Goal: Transaction & Acquisition: Purchase product/service

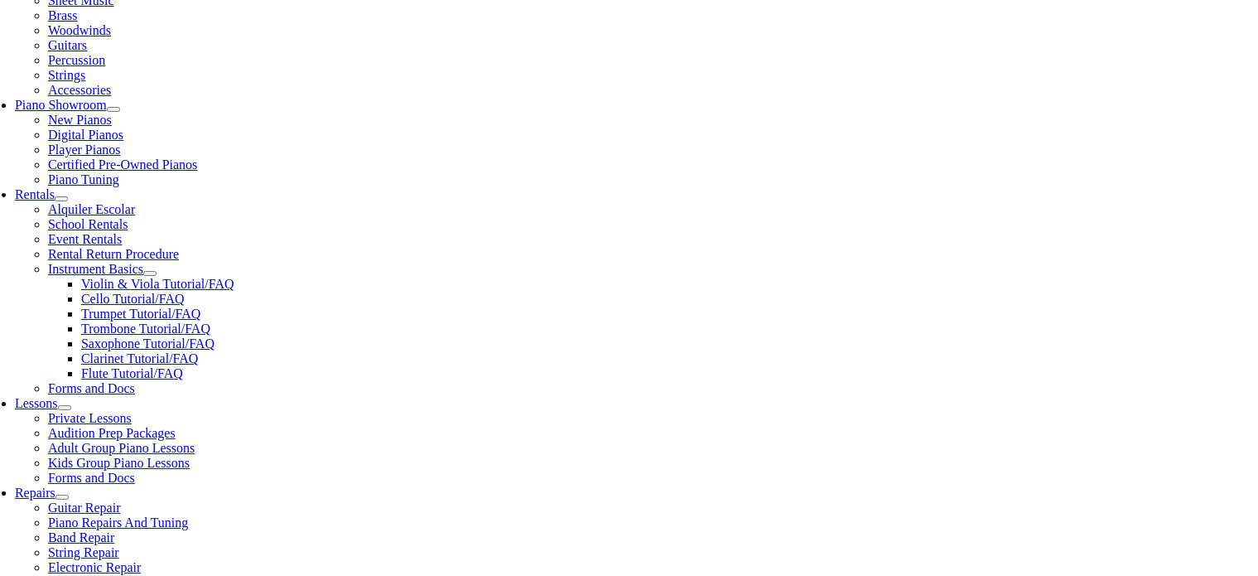
scroll to position [414, 0]
type input "me"
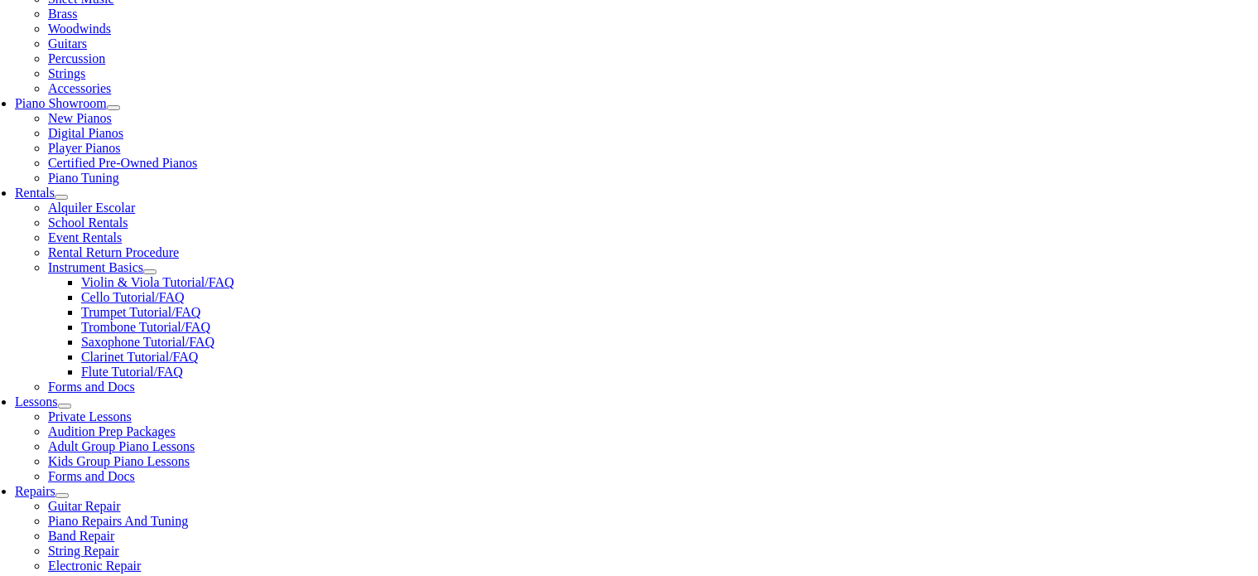
type input "Ar"
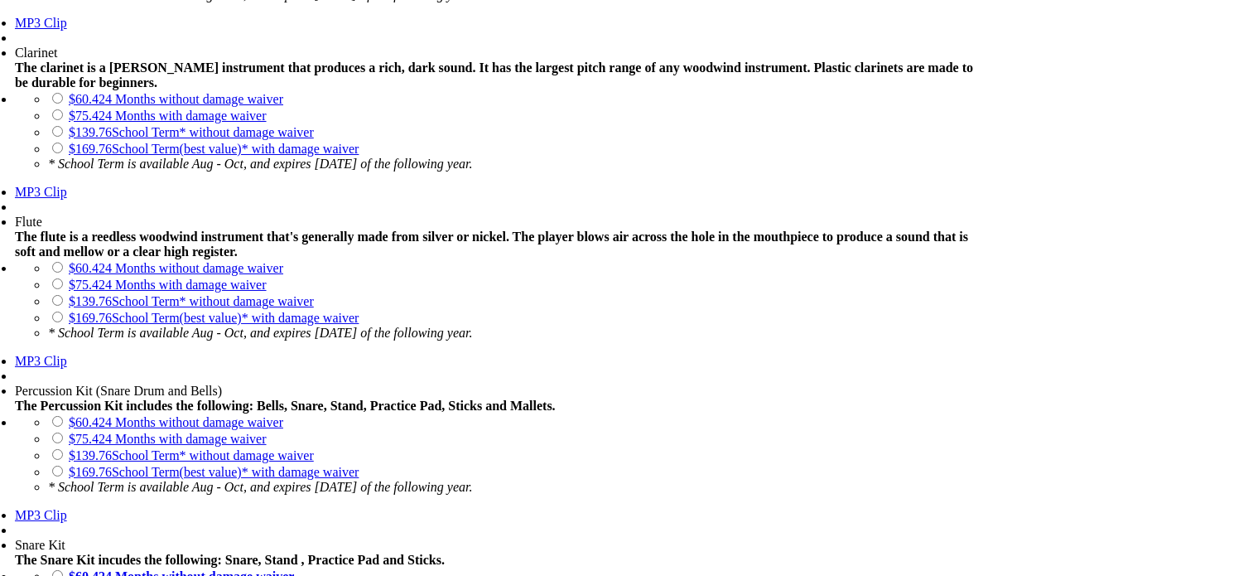
scroll to position [1477, 0]
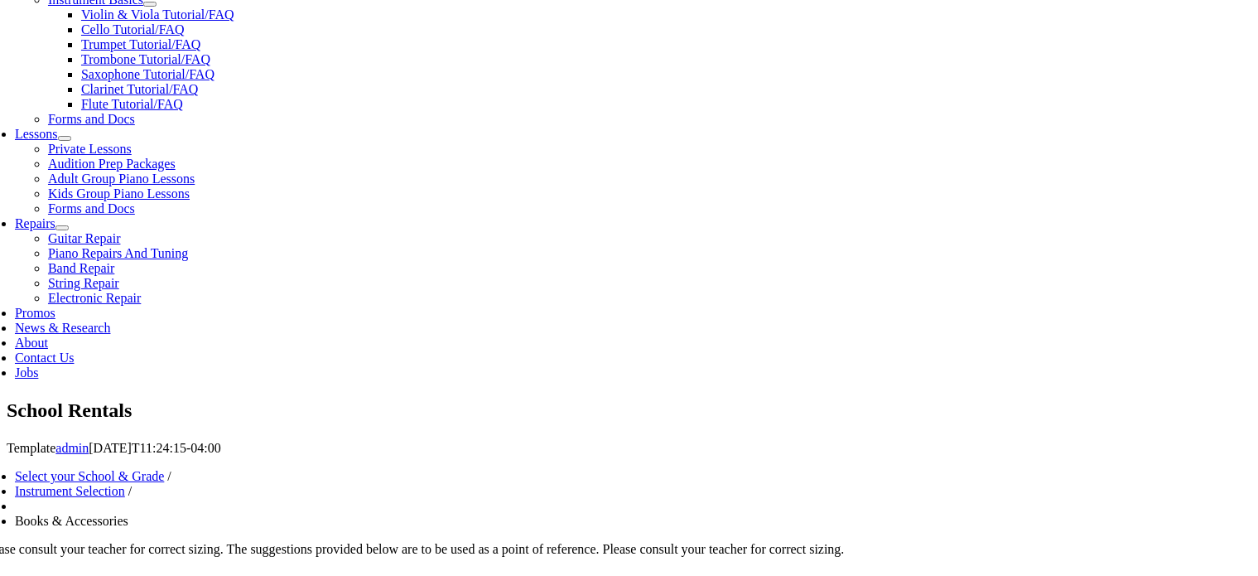
scroll to position [672, 0]
